Goal: Task Accomplishment & Management: Manage account settings

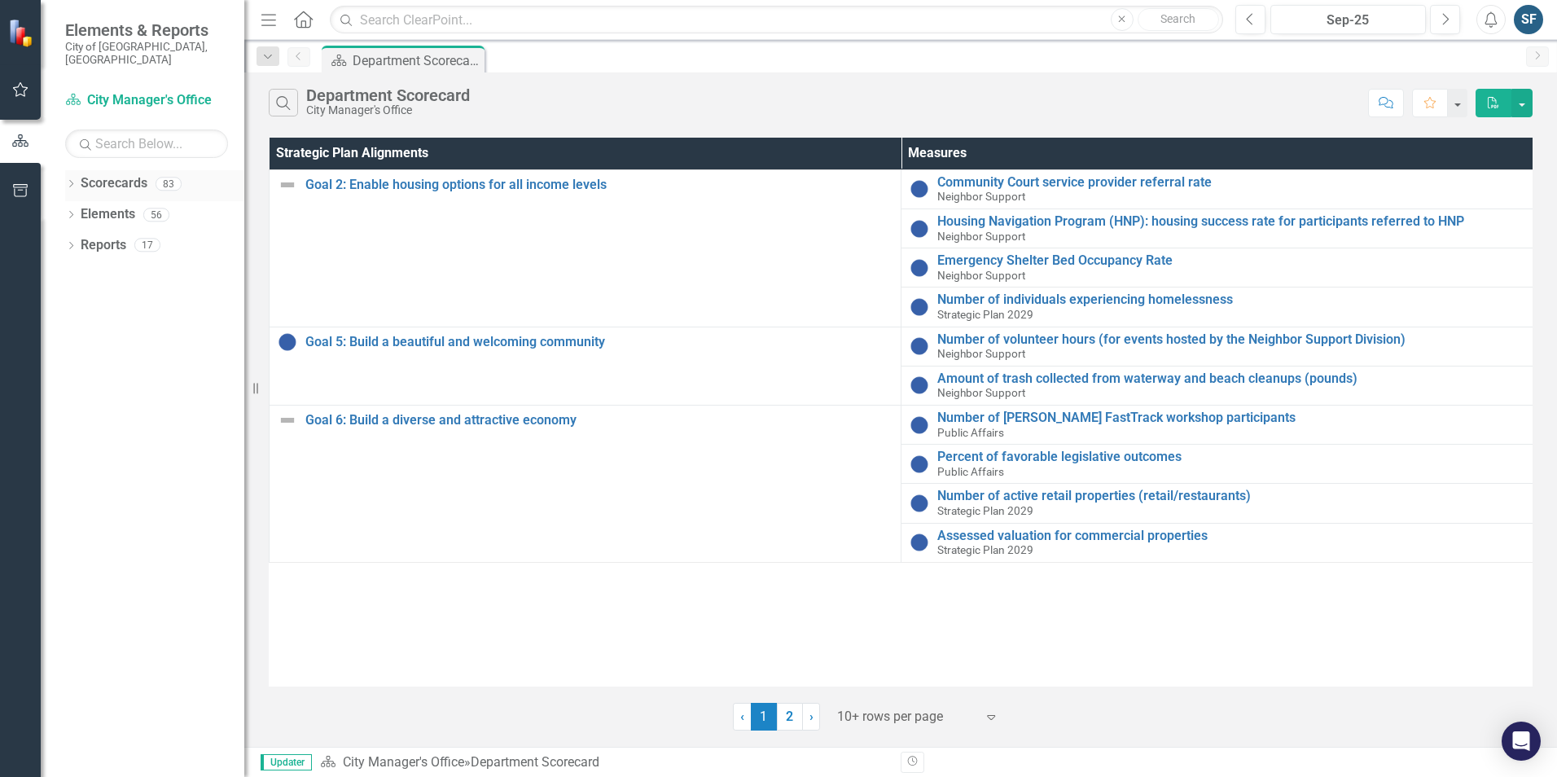
click at [80, 170] on div "Dropdown Scorecards 83" at bounding box center [154, 185] width 179 height 31
click at [71, 181] on icon "Dropdown" at bounding box center [70, 185] width 11 height 9
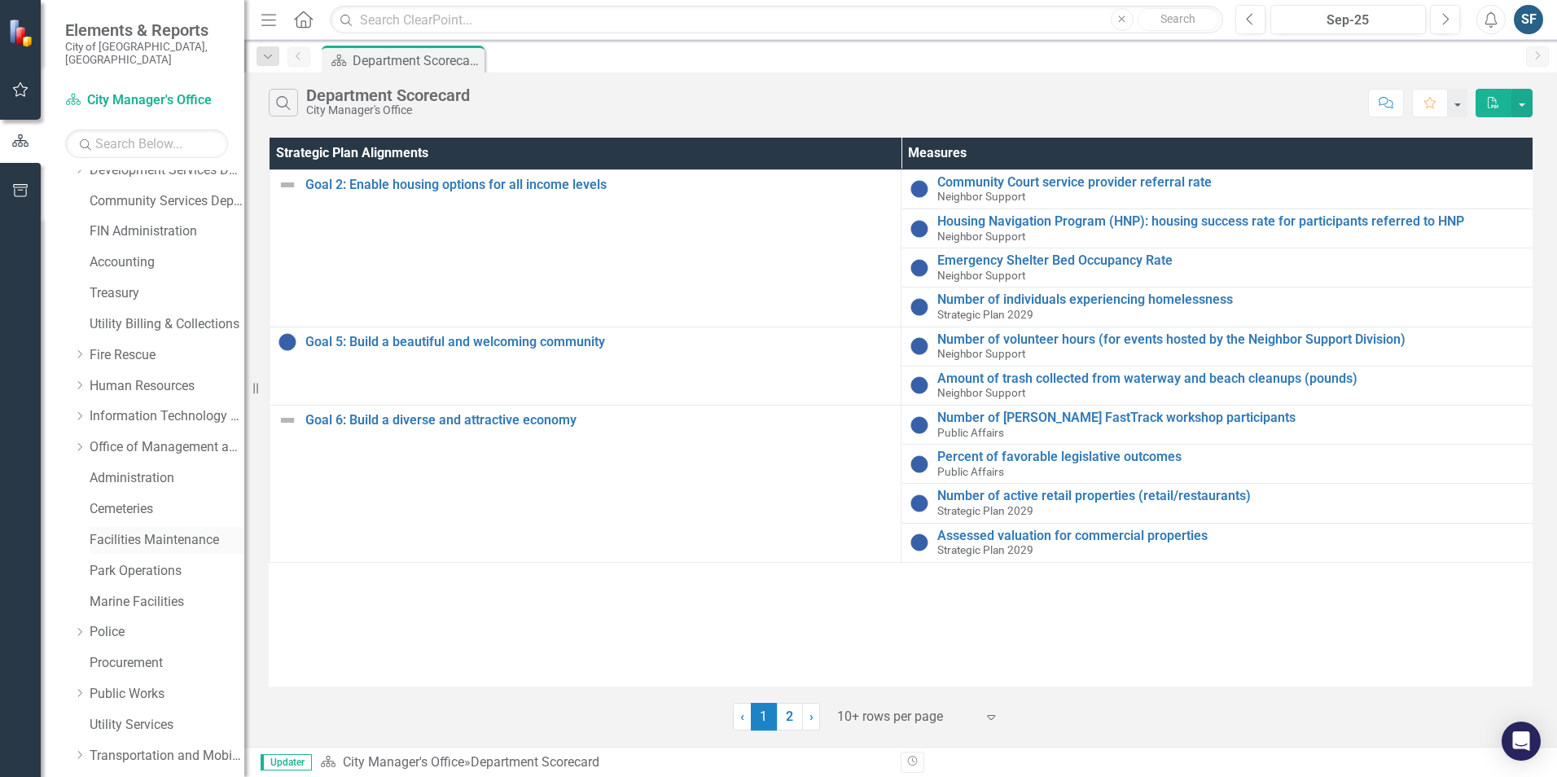
scroll to position [163, 0]
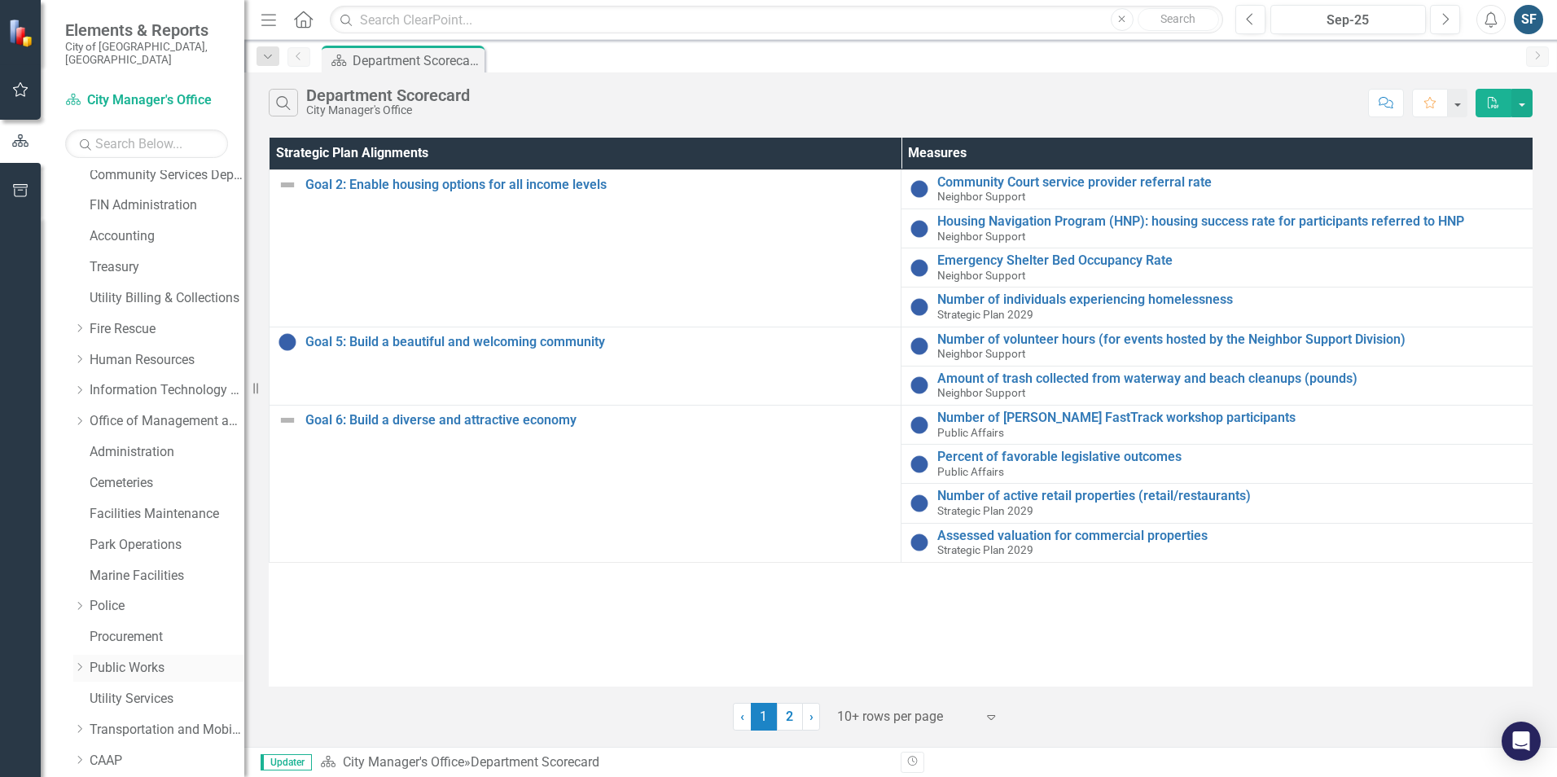
click at [147, 659] on link "Public Works" at bounding box center [167, 668] width 155 height 19
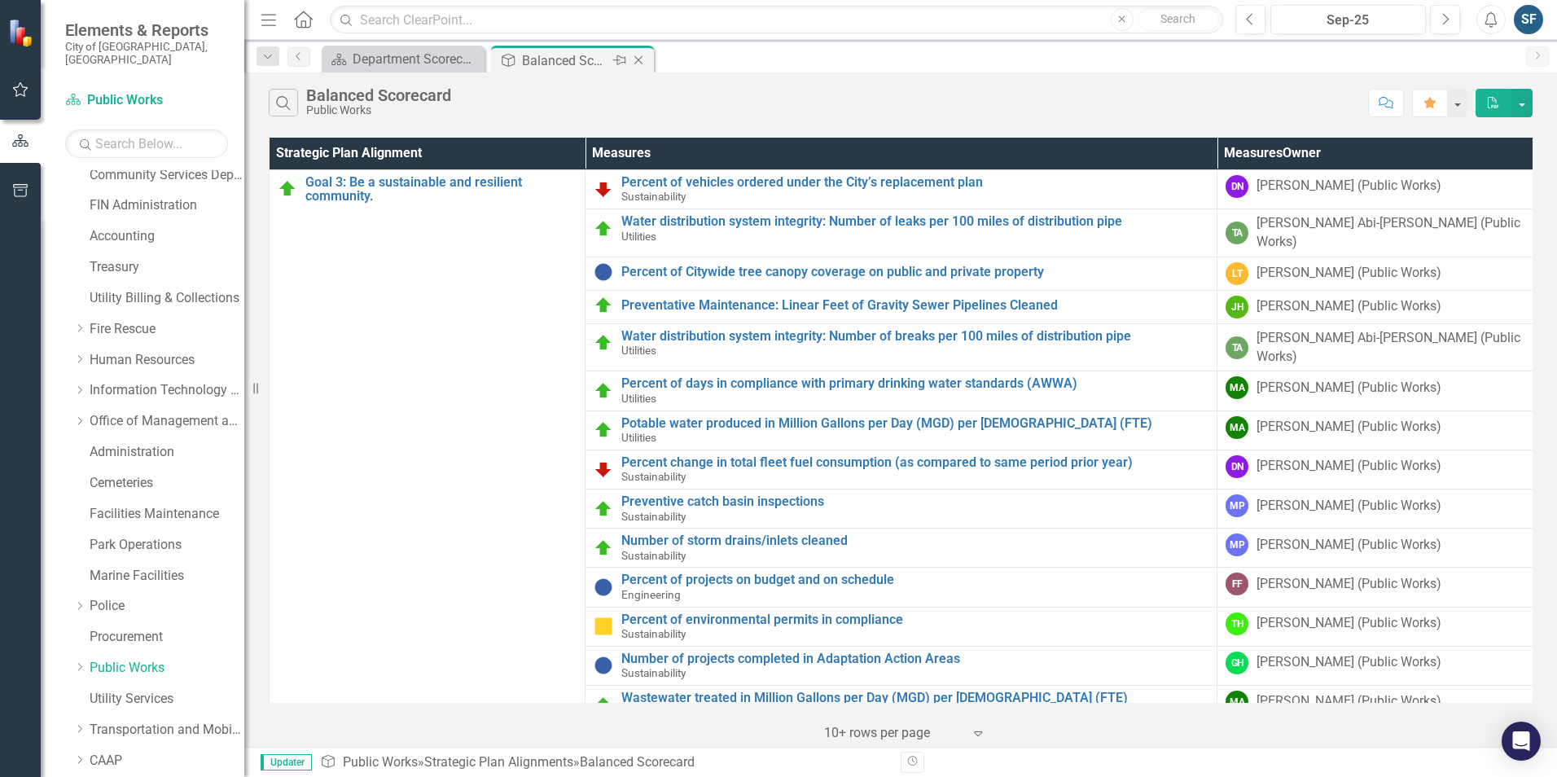
click at [619, 59] on icon "Pin" at bounding box center [619, 60] width 13 height 16
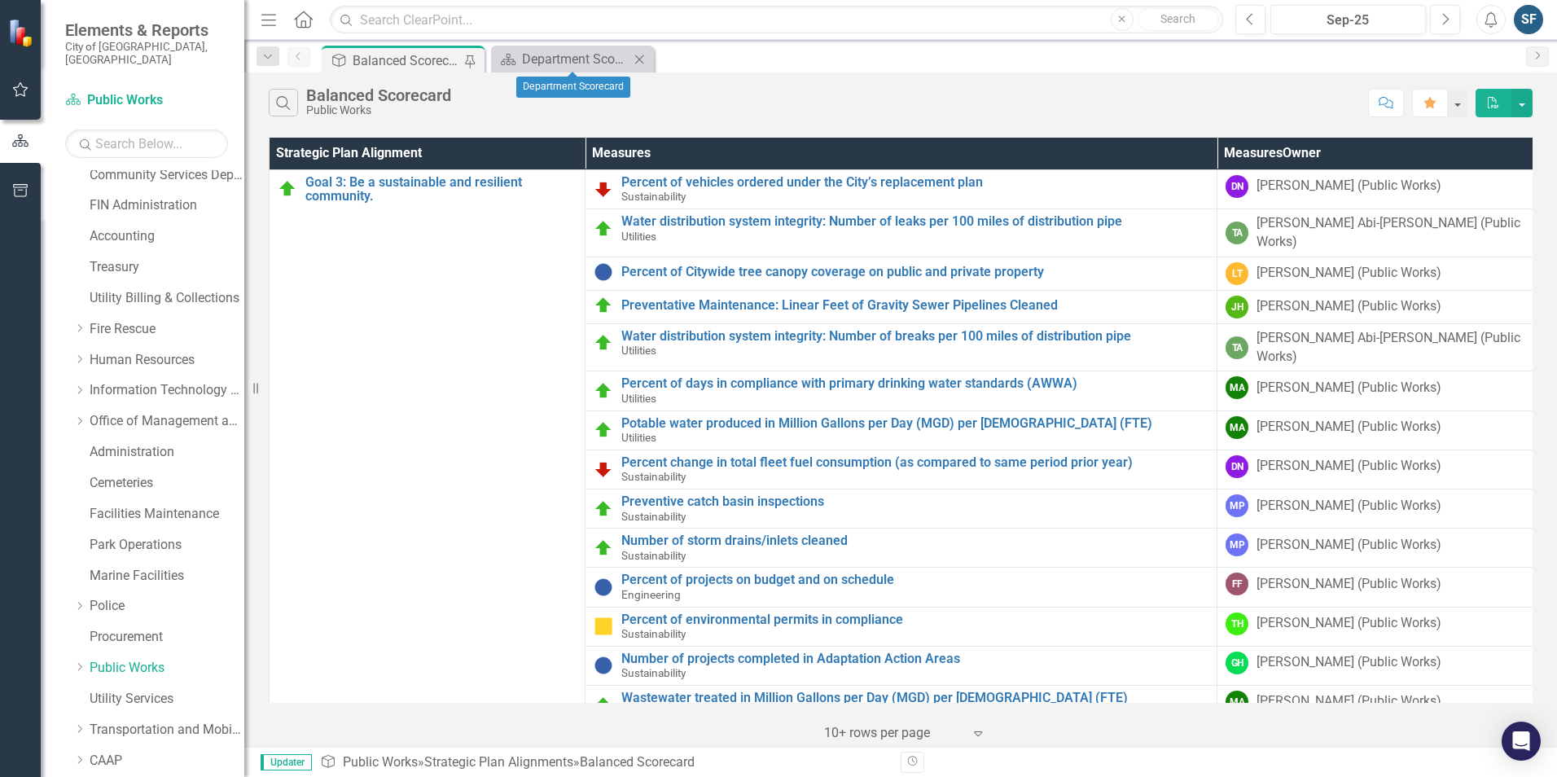
click at [639, 57] on icon "Close" at bounding box center [639, 59] width 16 height 13
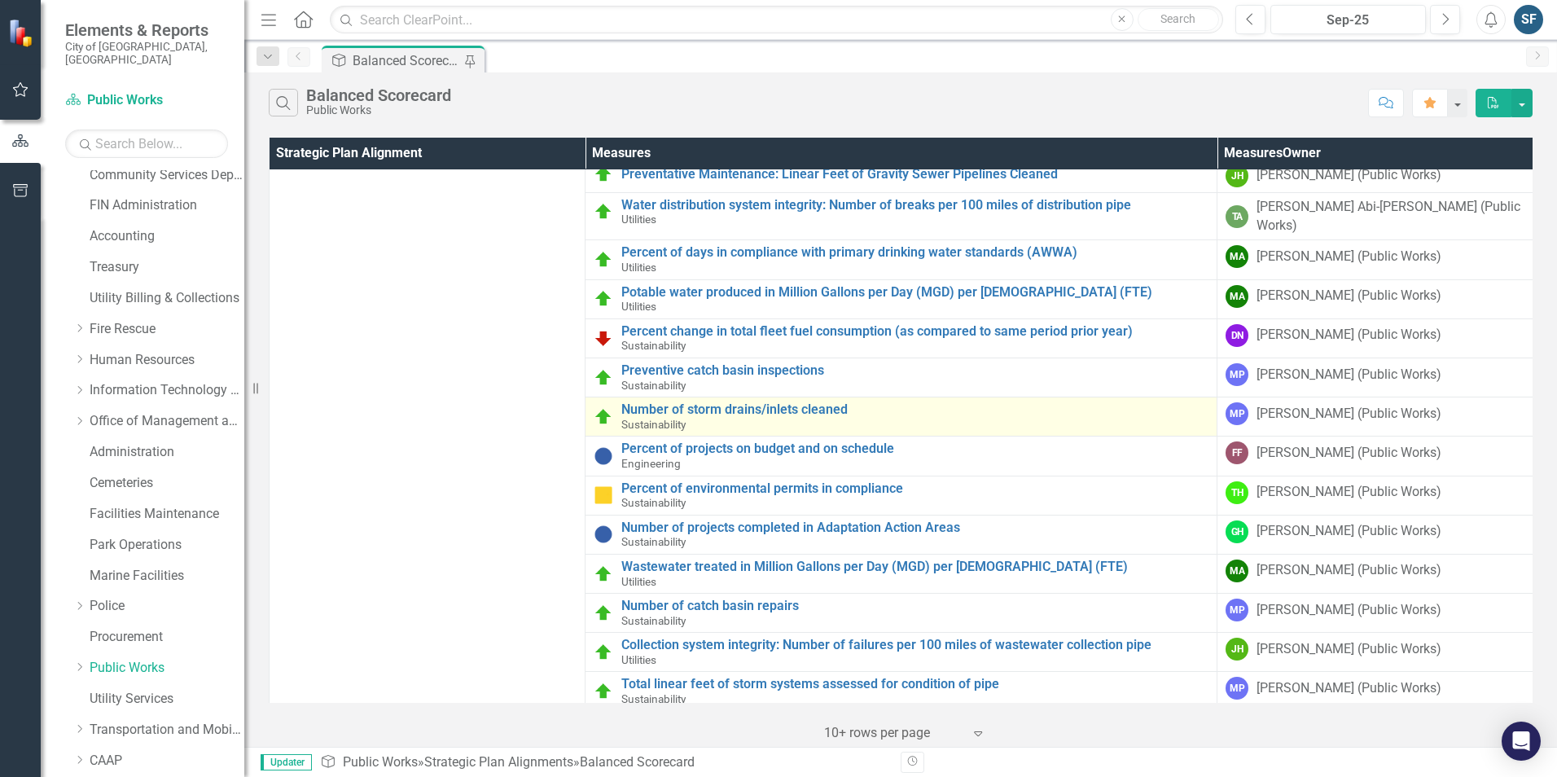
scroll to position [135, 0]
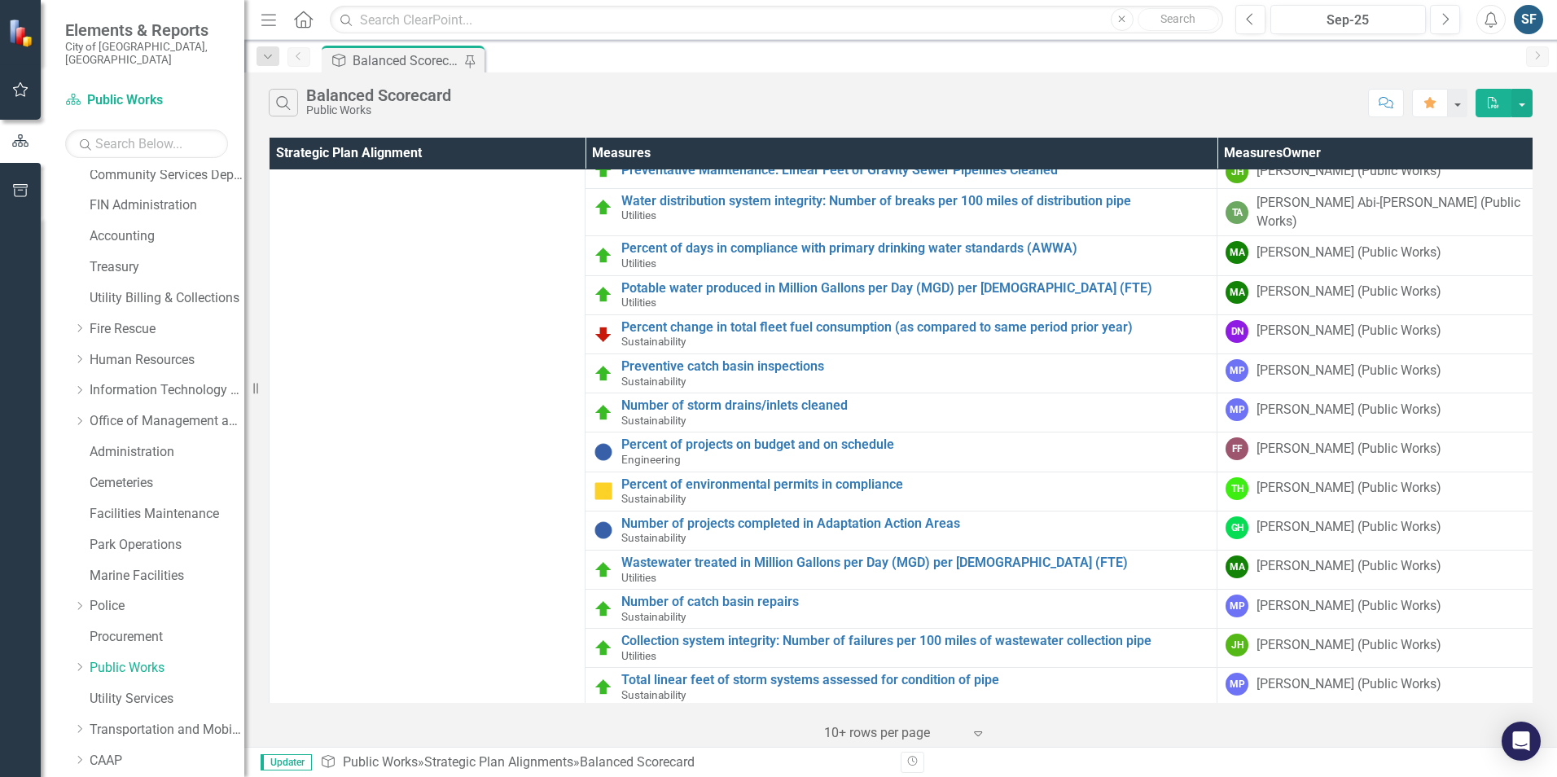
click at [72, 653] on div "Dropdown Scorecards 83 City Auditor's Office Dropdown City Manager's Office Exe…" at bounding box center [154, 685] width 179 height 1356
click at [78, 662] on icon "Dropdown" at bounding box center [79, 667] width 12 height 10
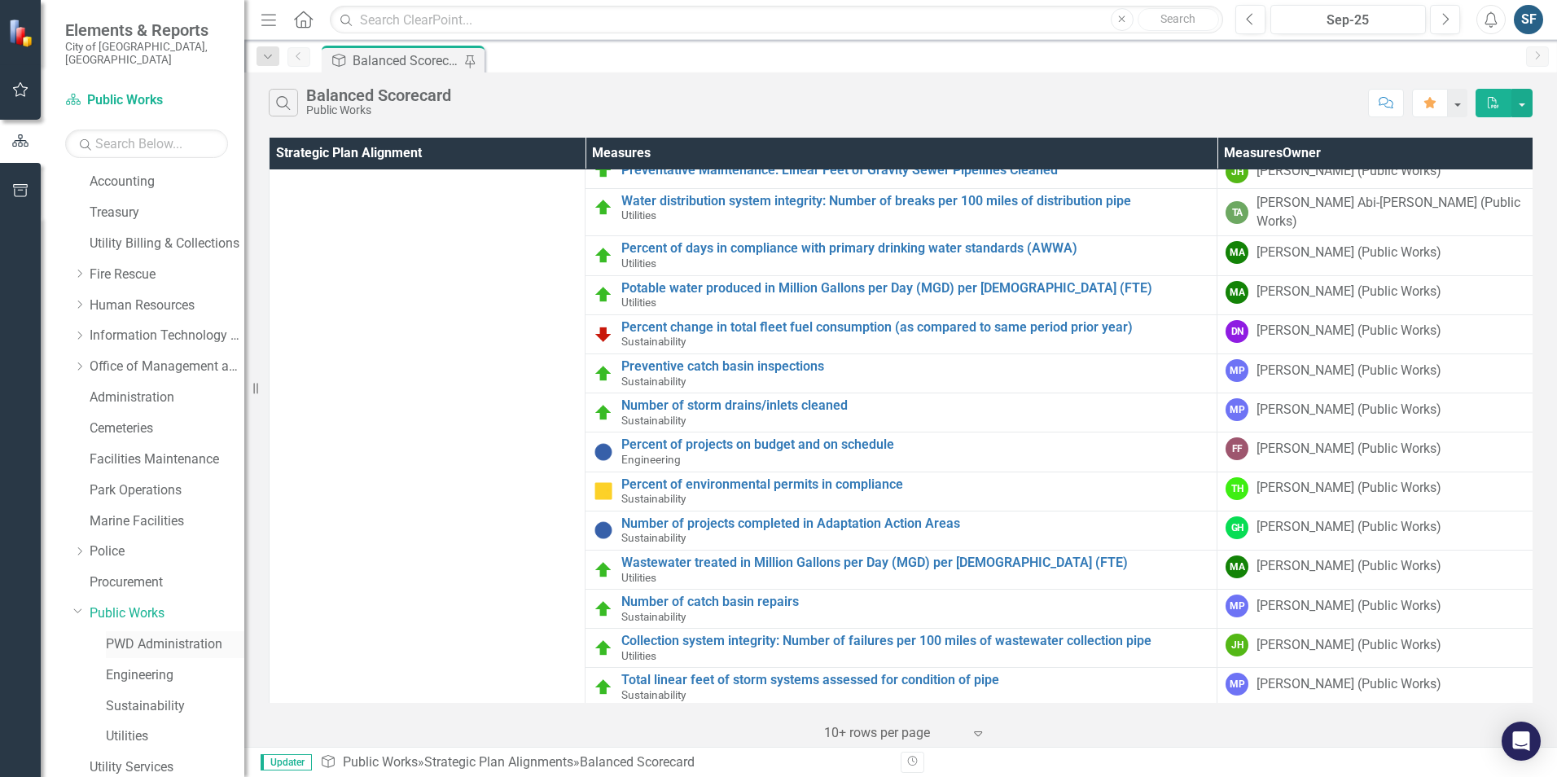
scroll to position [244, 0]
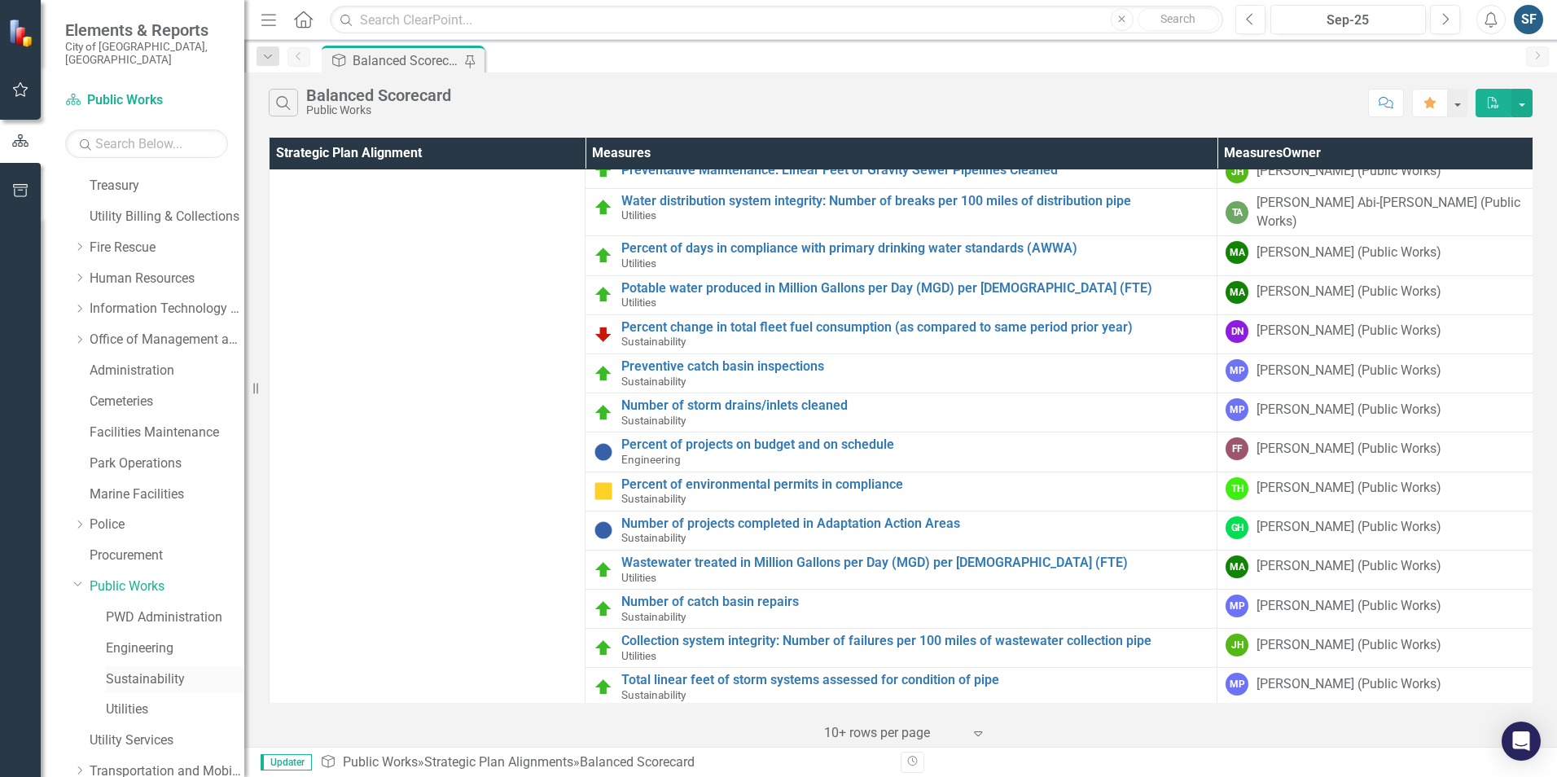
click at [154, 670] on link "Sustainability" at bounding box center [175, 679] width 138 height 19
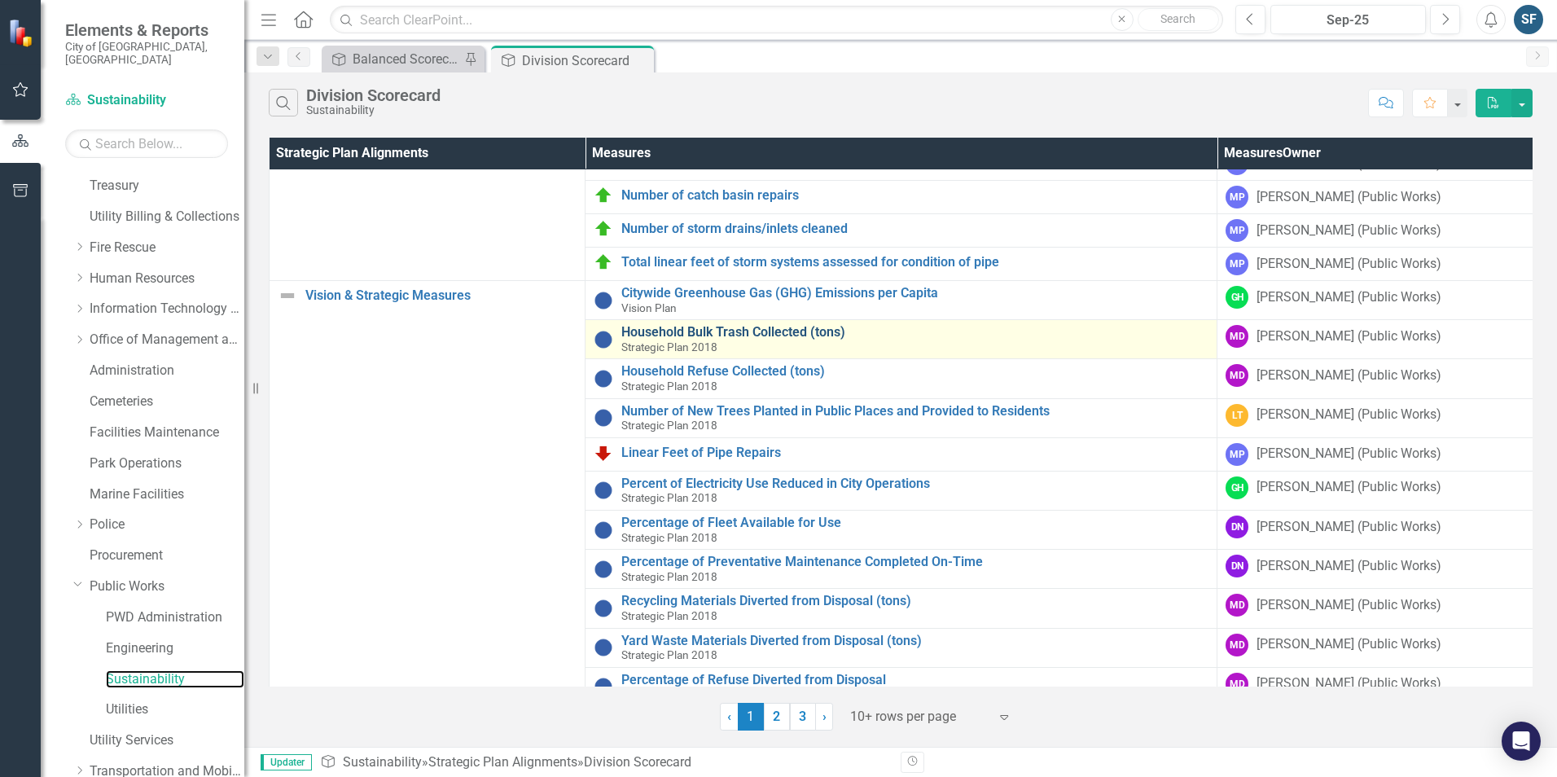
scroll to position [228, 0]
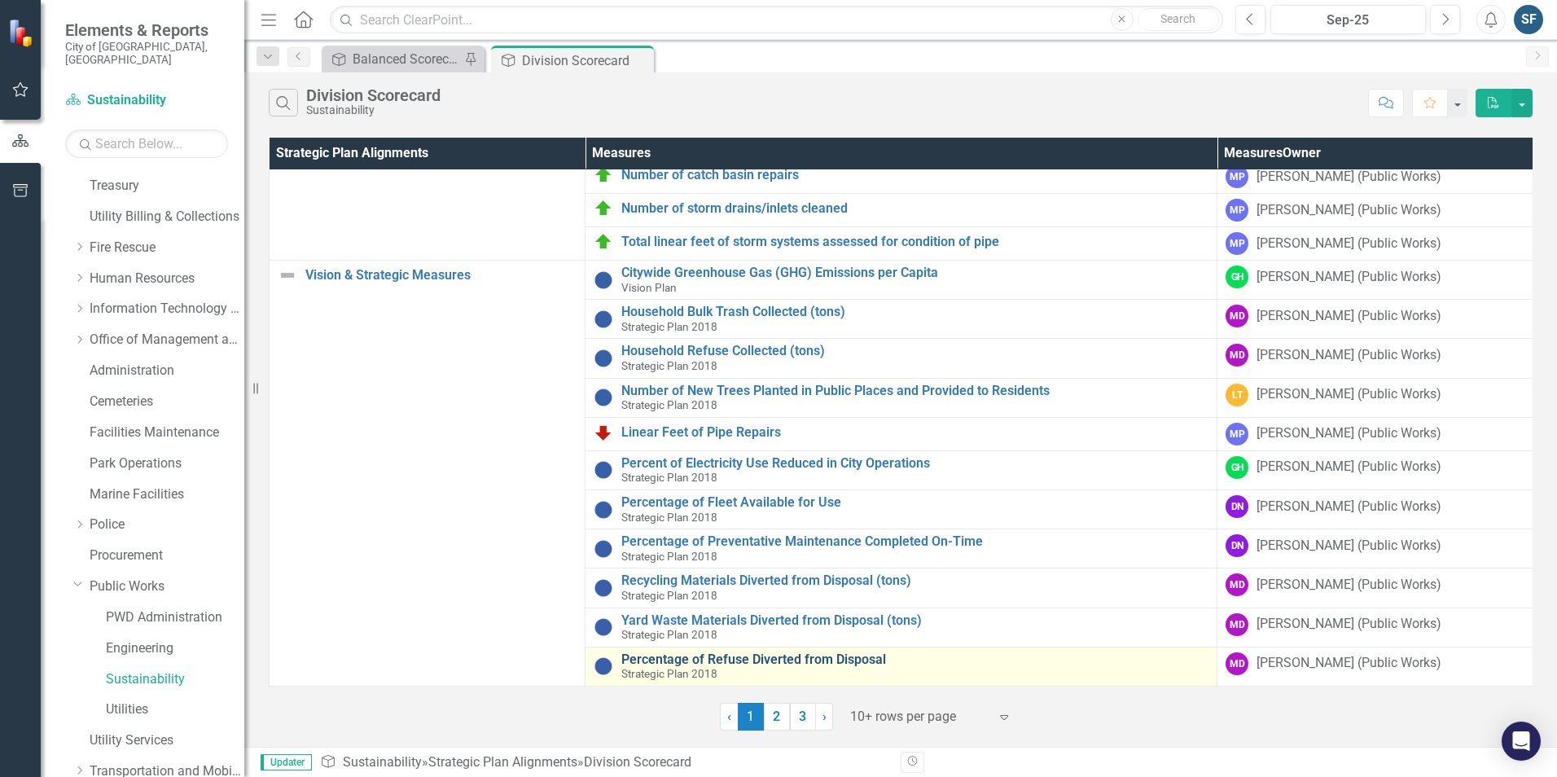
click at [801, 654] on link "Percentage of Refuse Diverted from Disposal" at bounding box center [914, 659] width 587 height 15
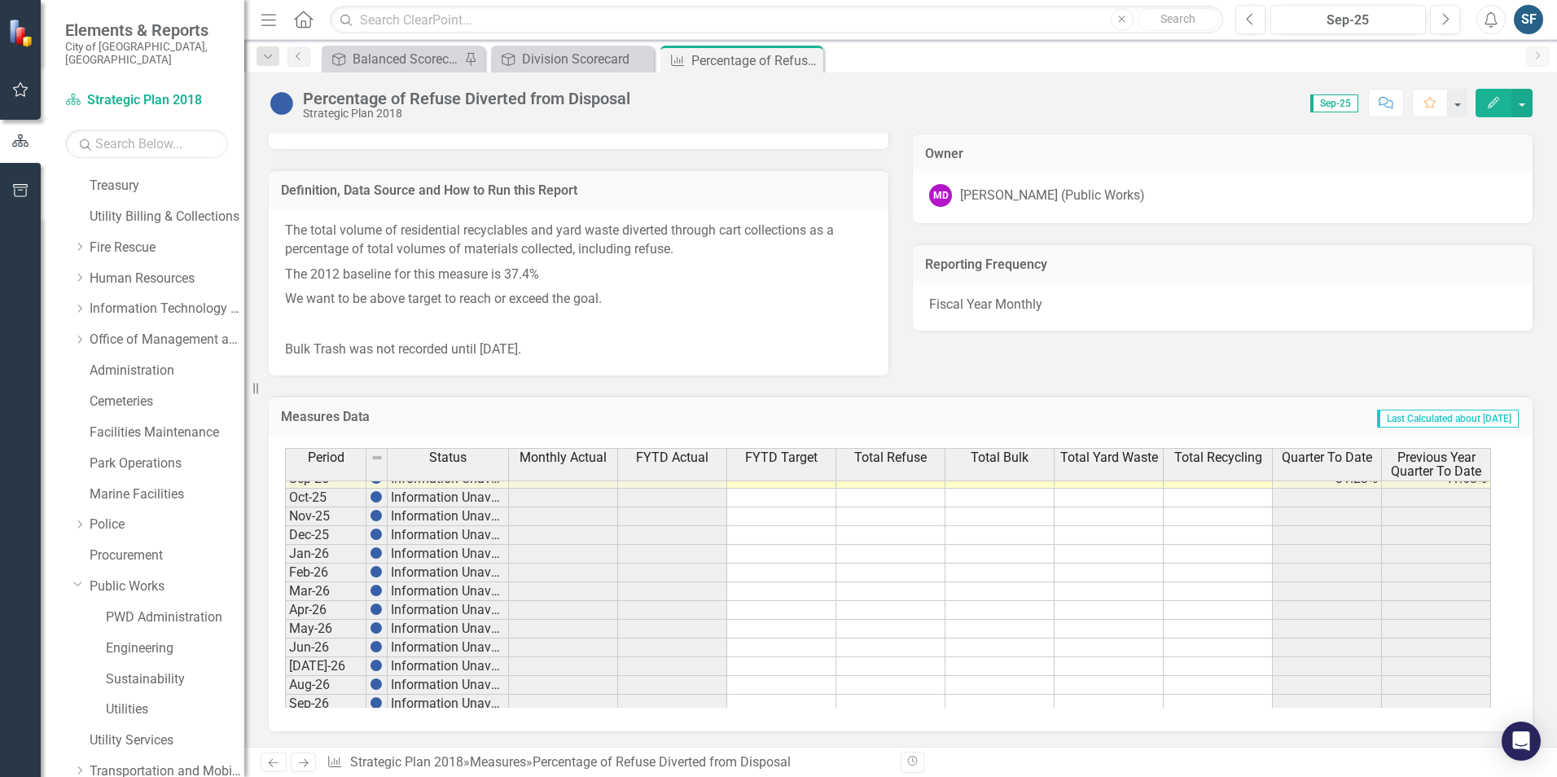
scroll to position [1747, 0]
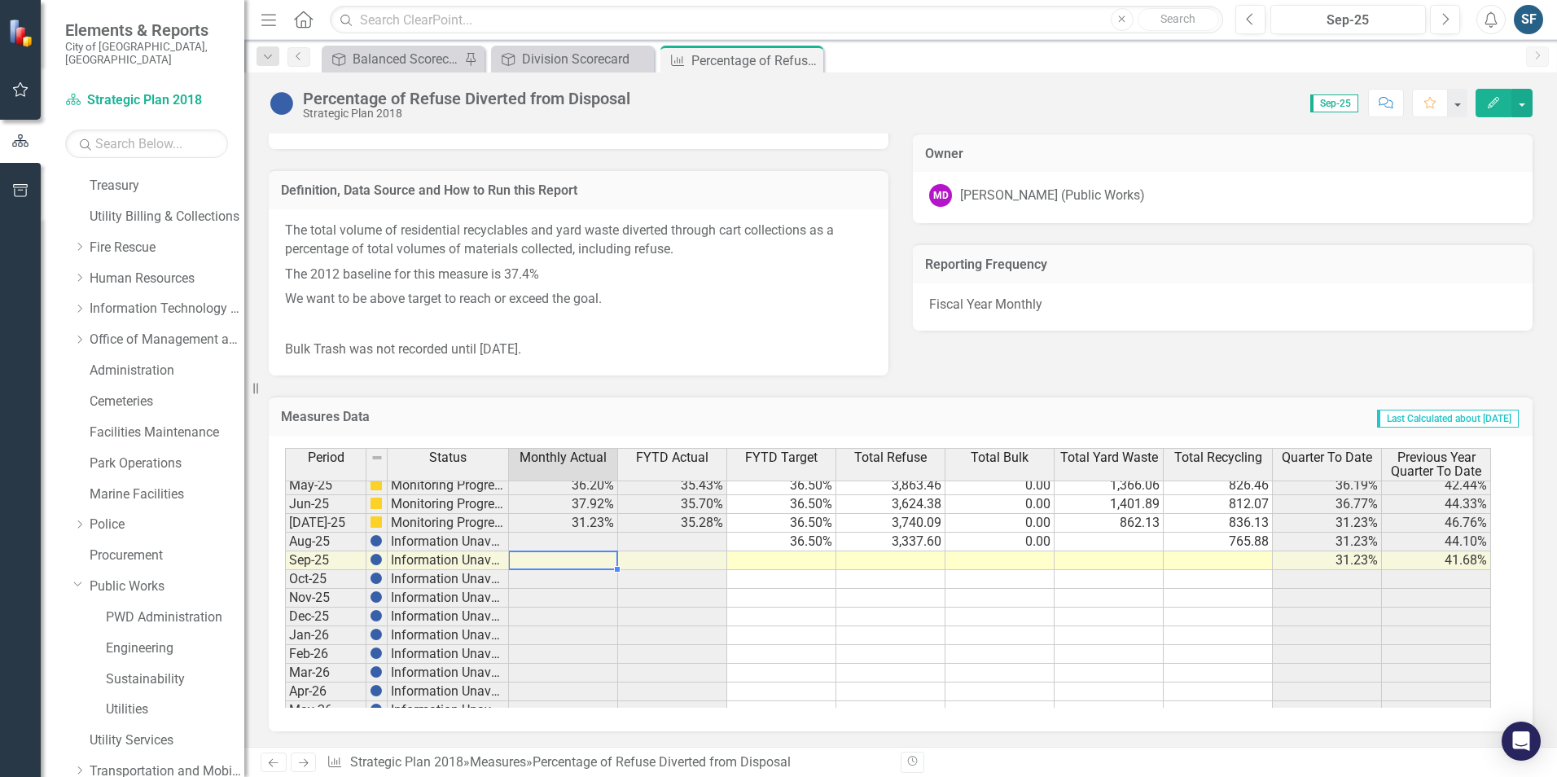
click at [585, 554] on tbody "May-24 Proceeding as Planned 44.10% 39.27% 36.50% 2,894.26 0.00 1,422.62 861.04…" at bounding box center [888, 523] width 1206 height 544
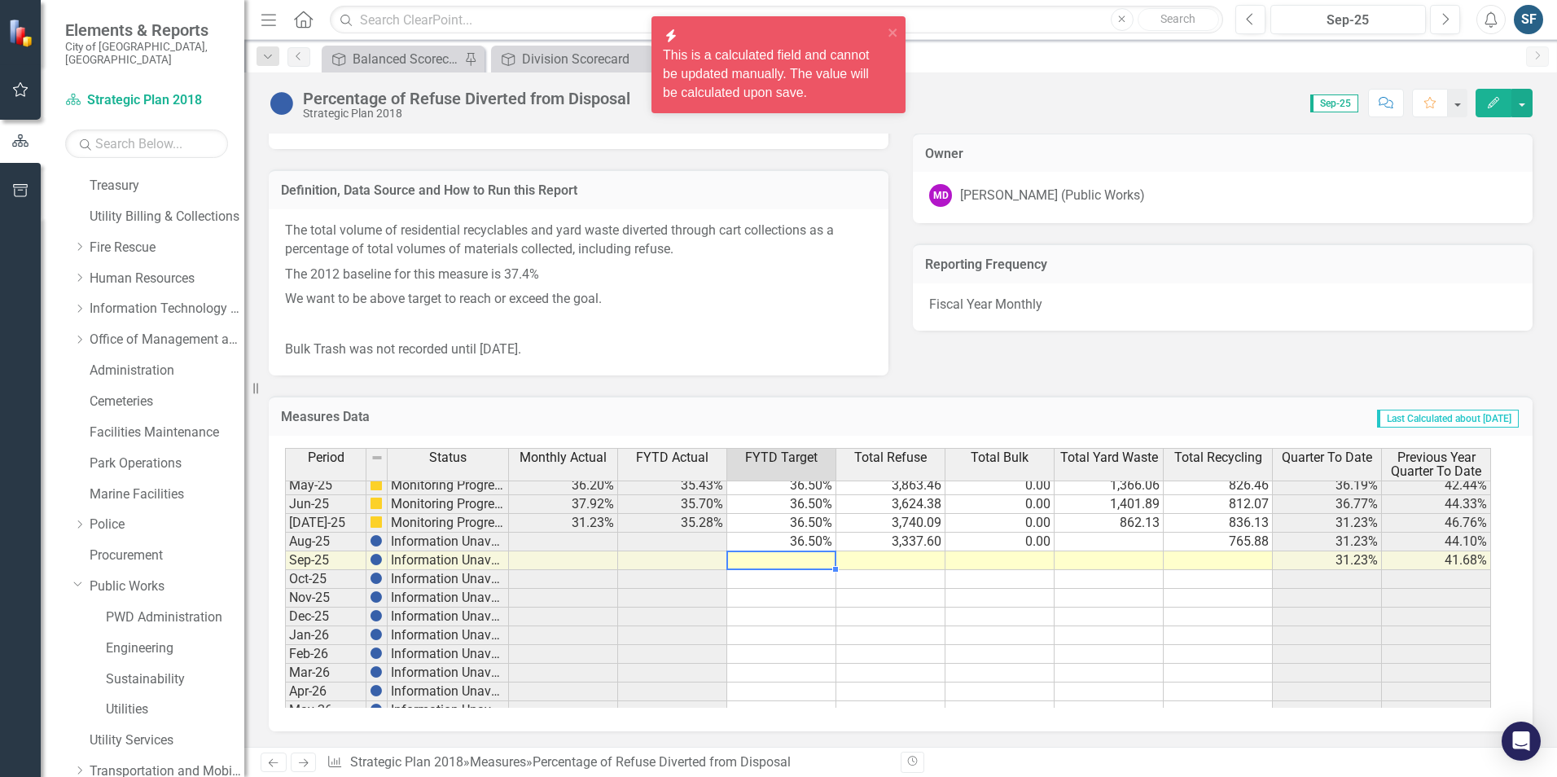
click at [810, 563] on td at bounding box center [781, 560] width 109 height 19
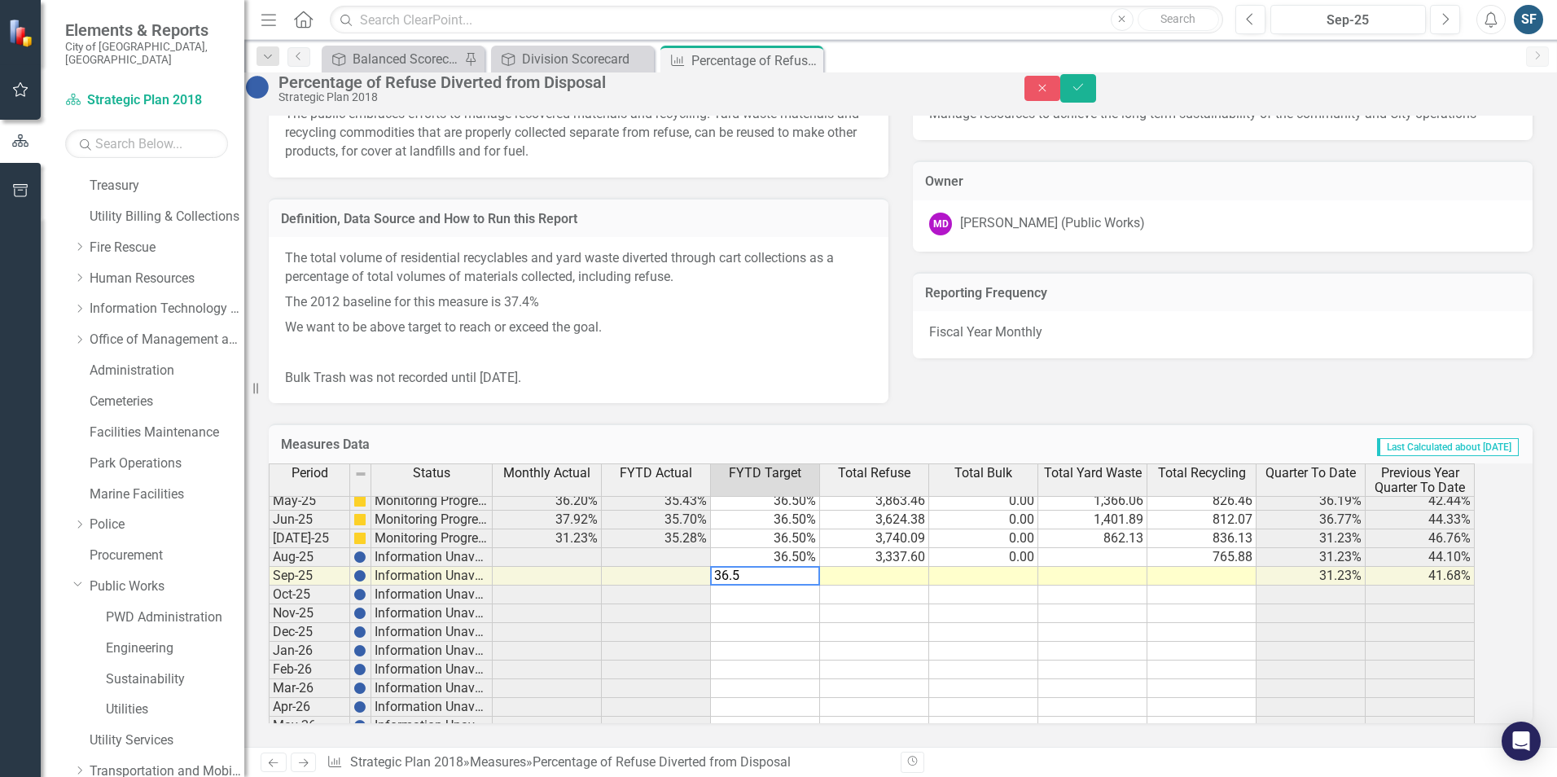
type textarea "36.50"
type textarea "3565.66"
type textarea "0"
type textarea "1016.75"
type textarea "834.74"
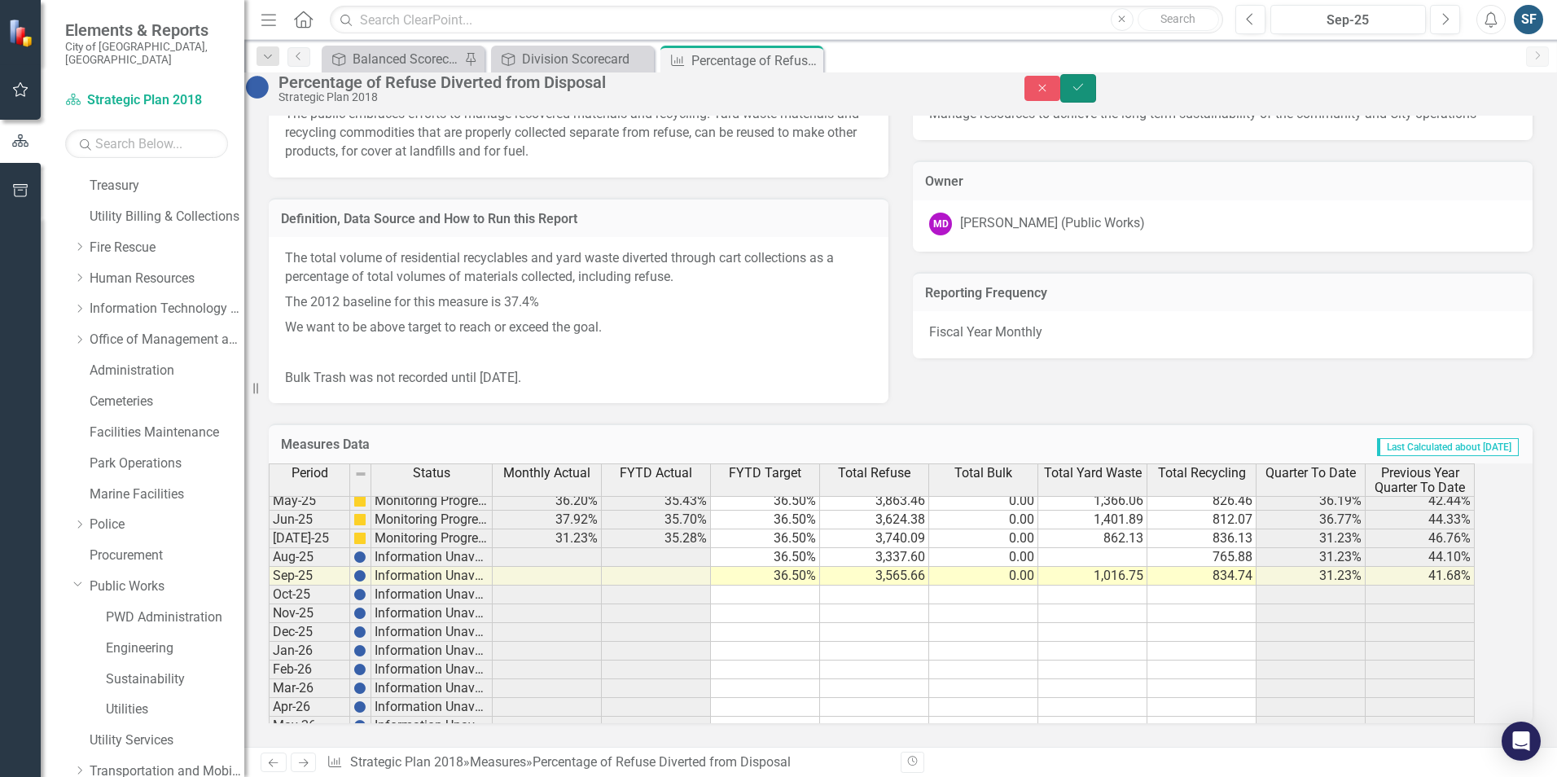
click at [1096, 100] on button "Save" at bounding box center [1078, 88] width 36 height 28
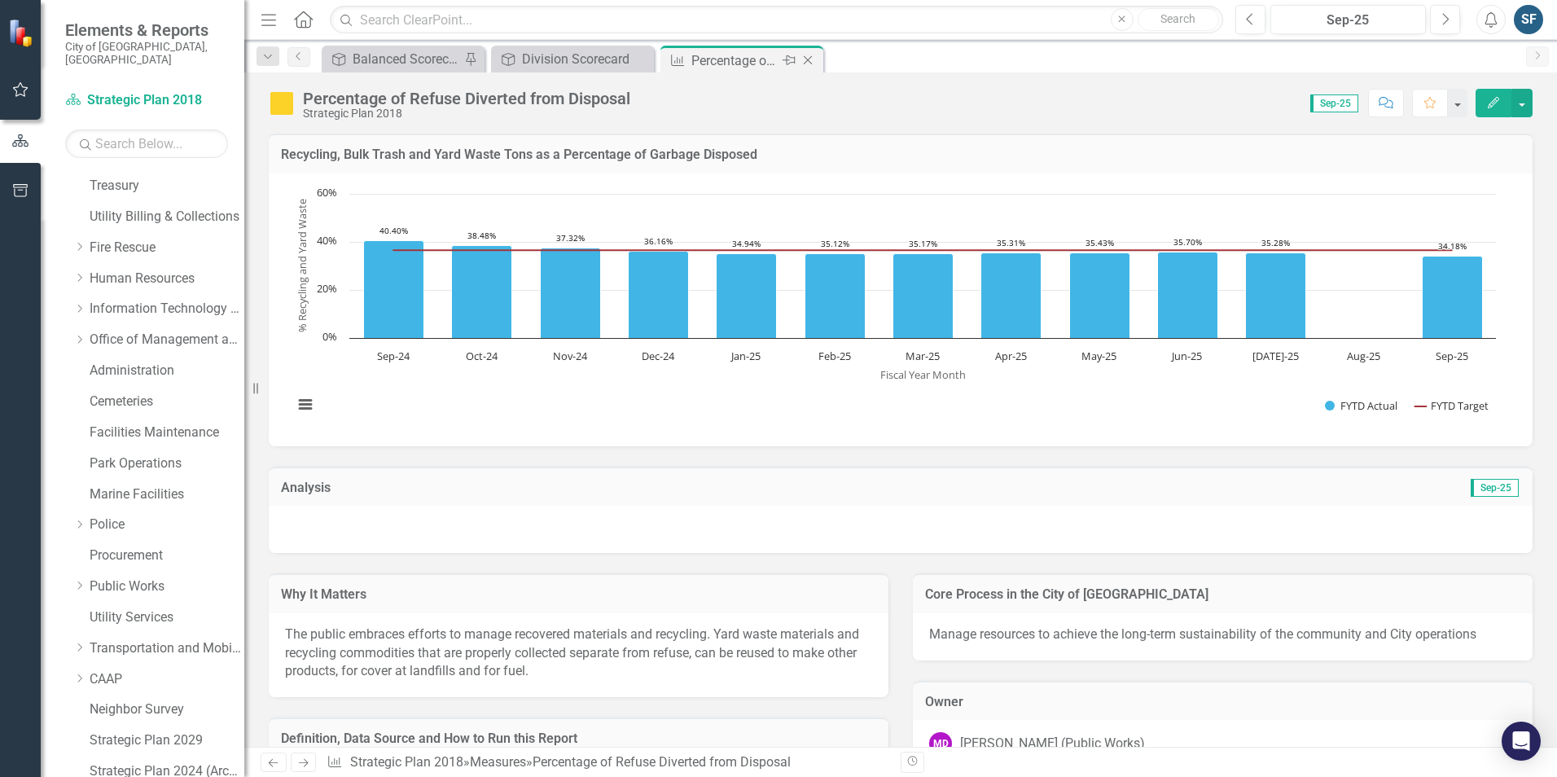
click at [806, 59] on icon "Close" at bounding box center [807, 60] width 16 height 13
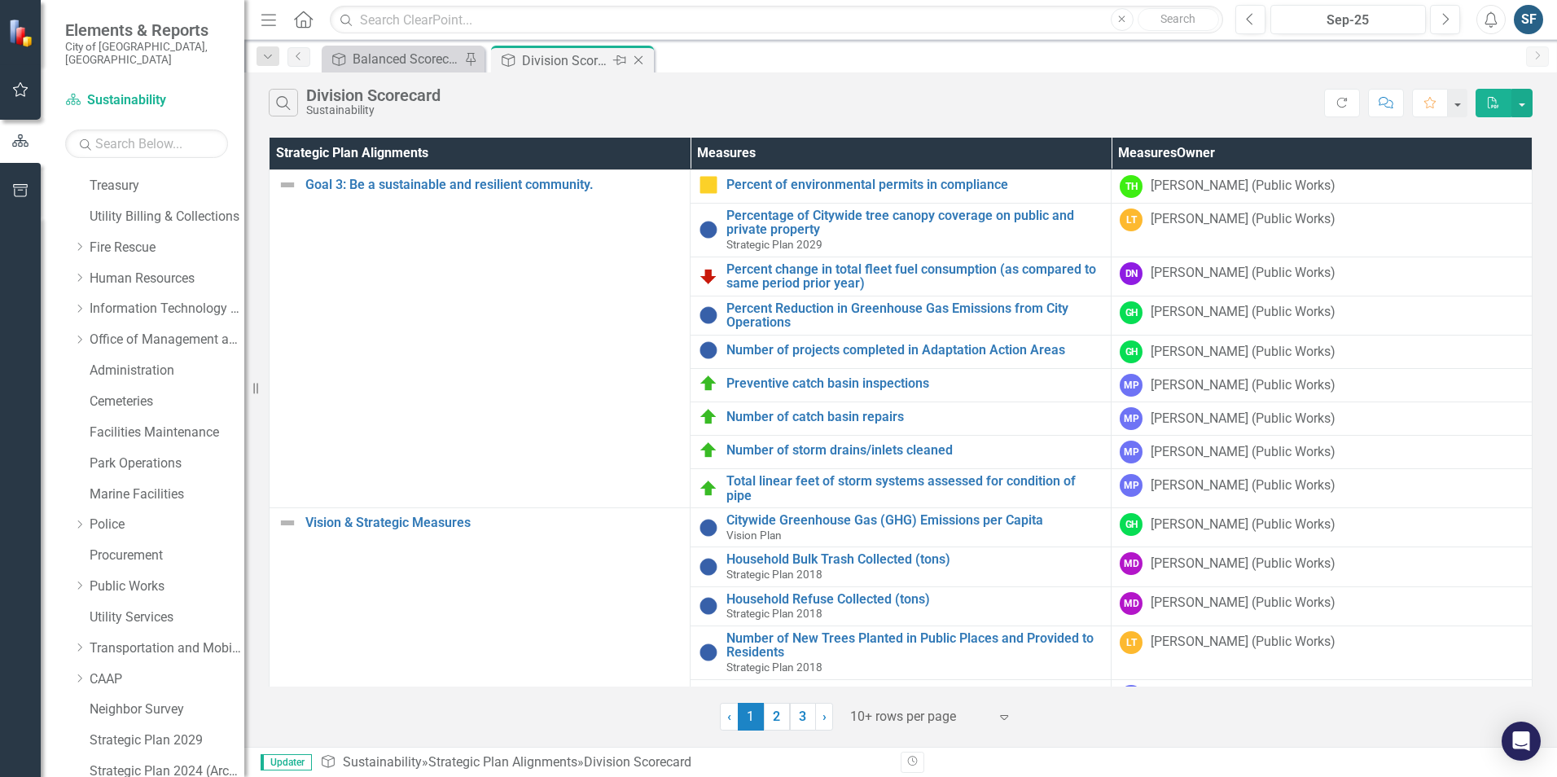
click at [620, 63] on icon at bounding box center [619, 60] width 13 height 10
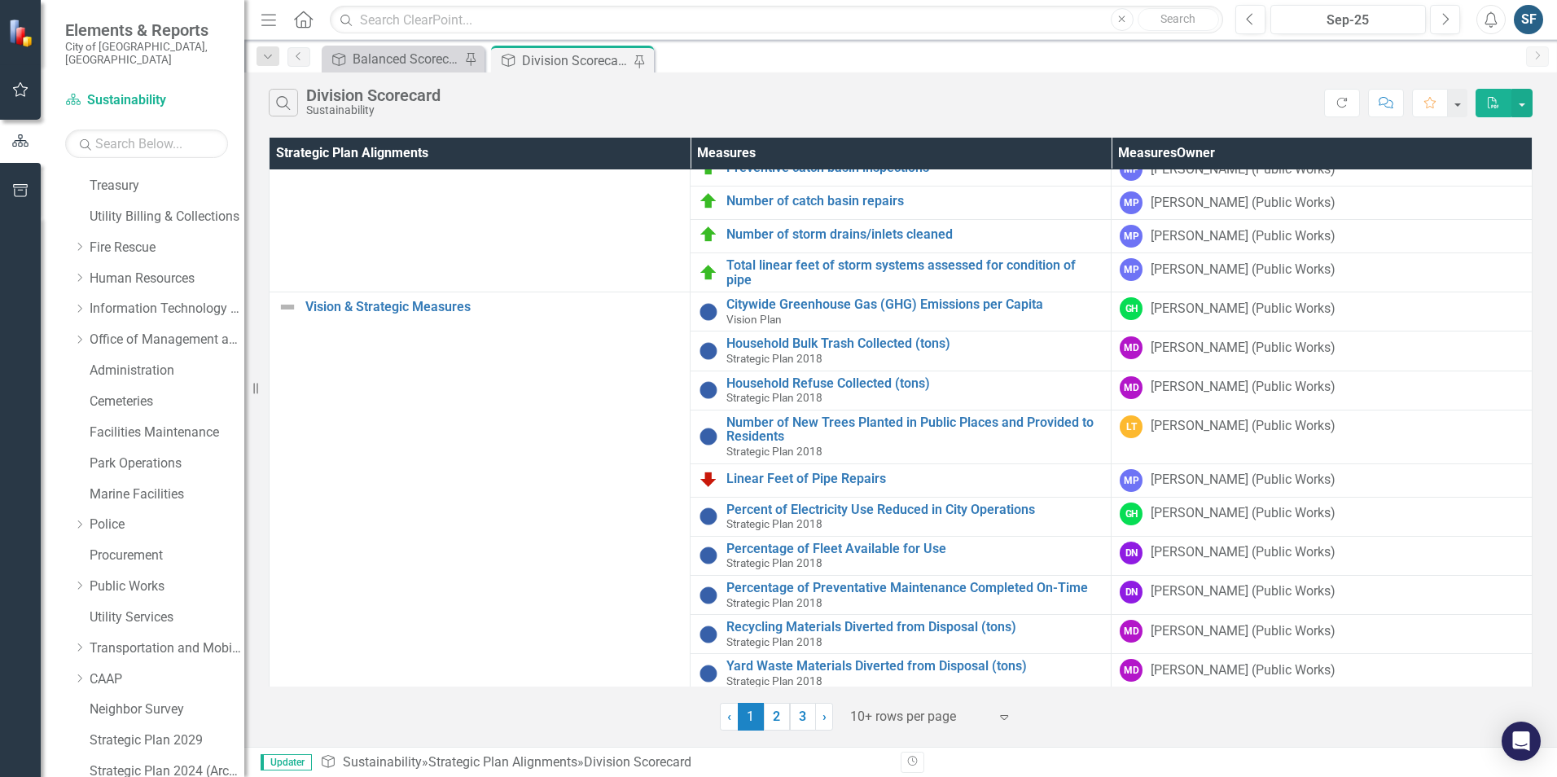
click at [776, 717] on link "2" at bounding box center [777, 717] width 26 height 28
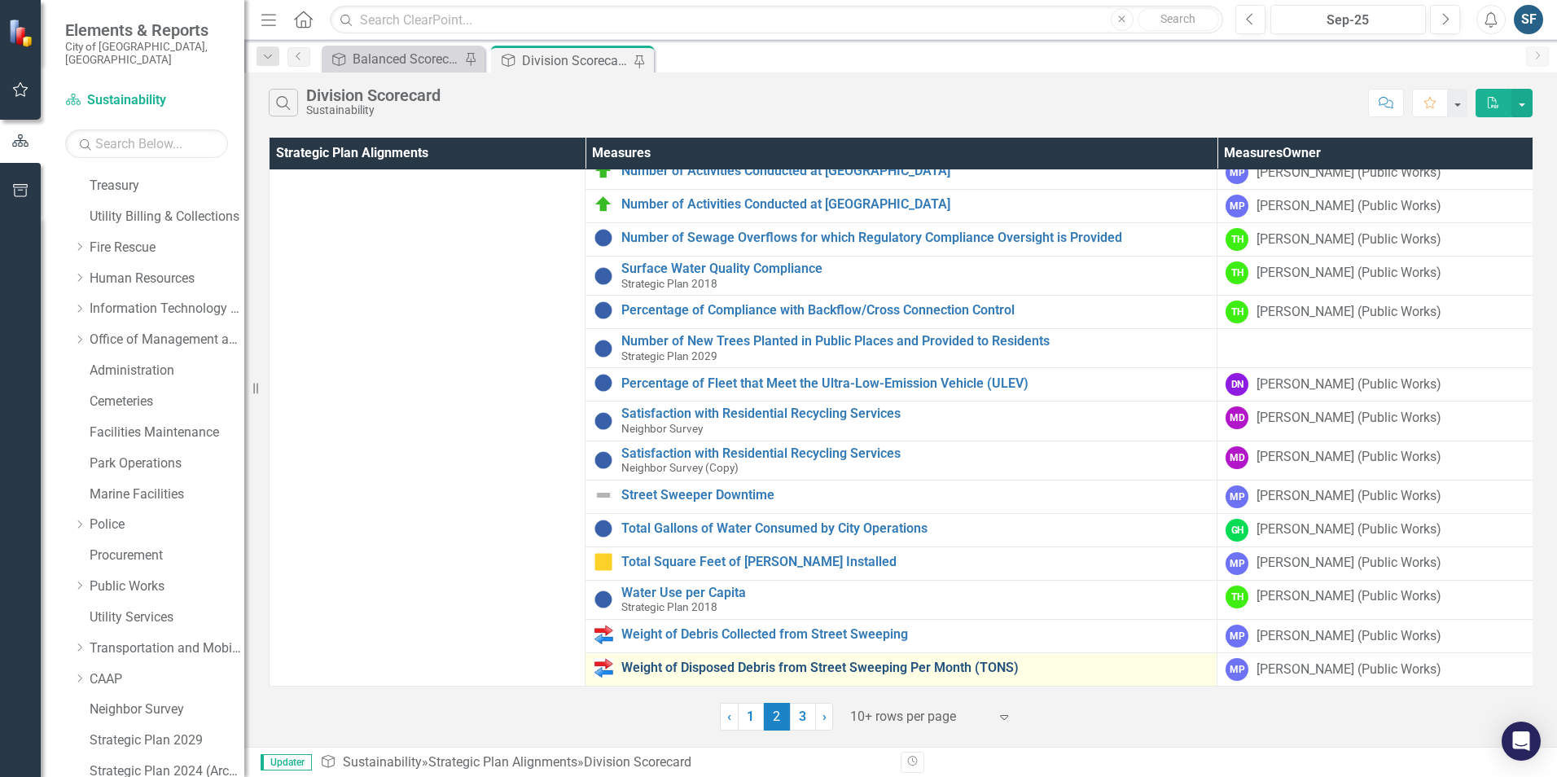
click at [813, 660] on link "Weight of Disposed Debris from Street Sweeping Per Month (TONS)" at bounding box center [914, 667] width 587 height 15
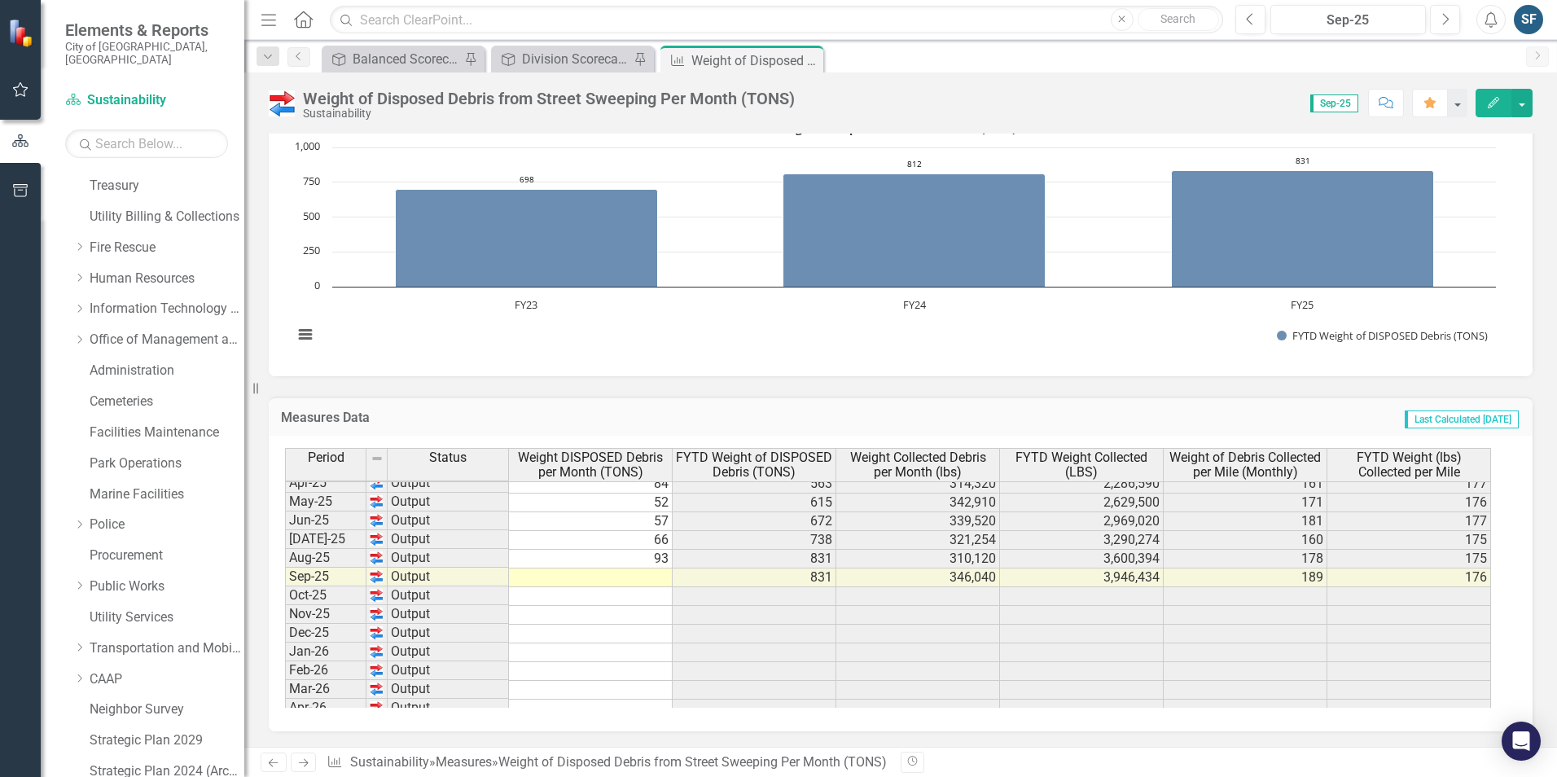
scroll to position [651, 0]
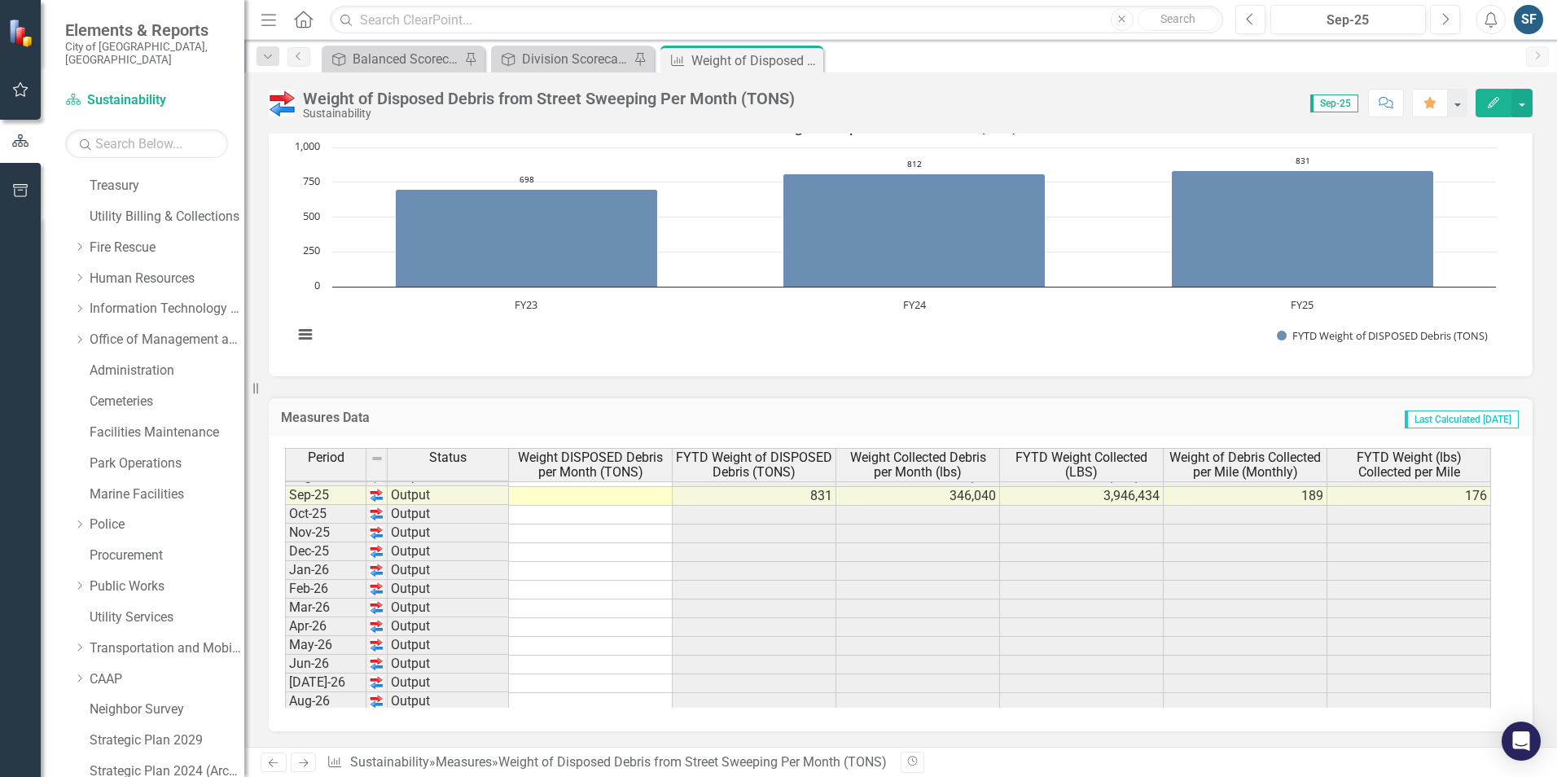
click at [646, 496] on tbody "Apr-24 Output 76 519 312,270 2,287,994 201 170 May-24 Output 60 579 350,309 2,6…" at bounding box center [888, 449] width 1206 height 563
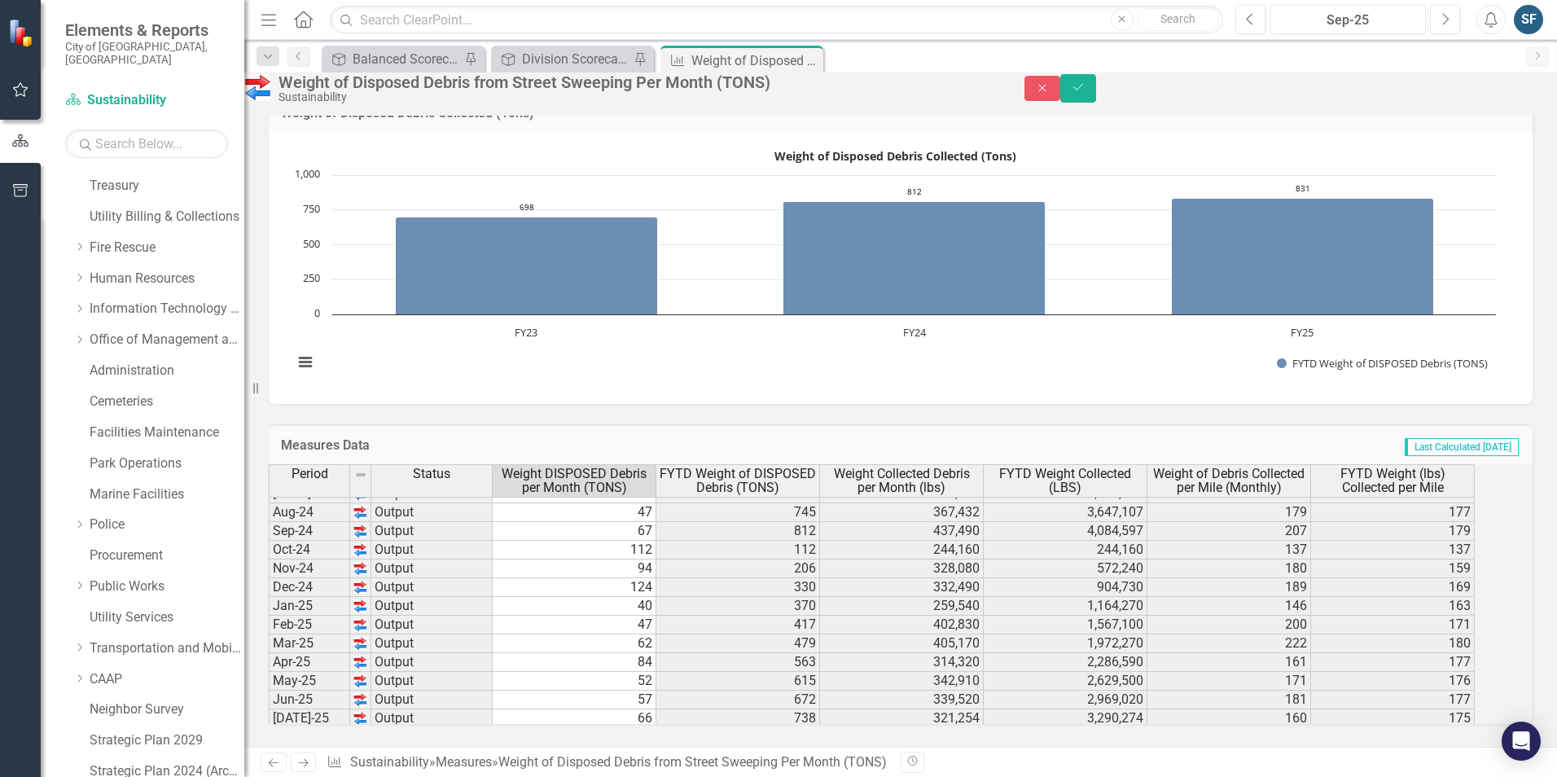
scroll to position [488, 0]
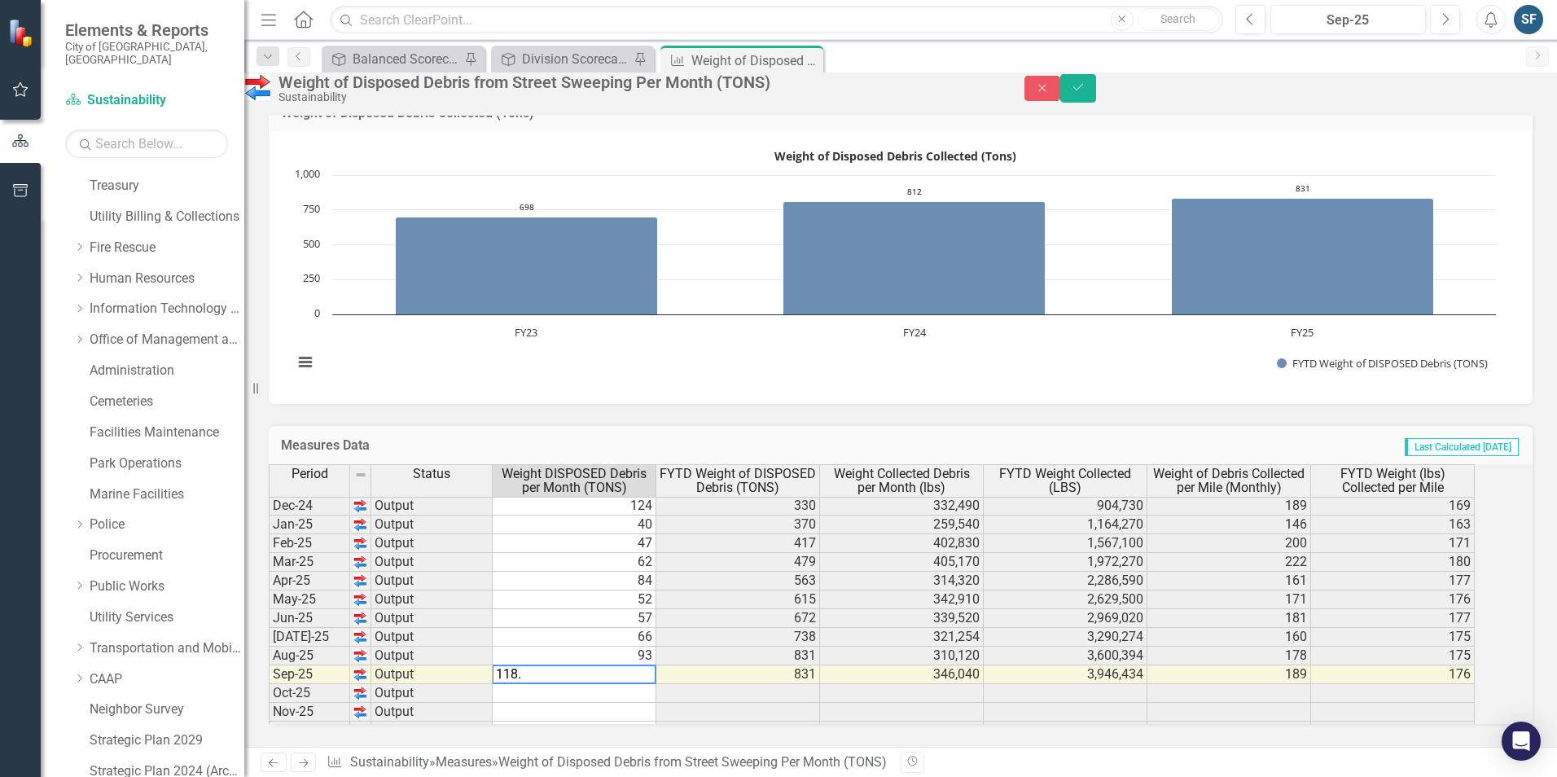
type textarea "118"
click at [1096, 101] on button "Save" at bounding box center [1078, 88] width 36 height 28
